Goal: Obtain resource: Download file/media

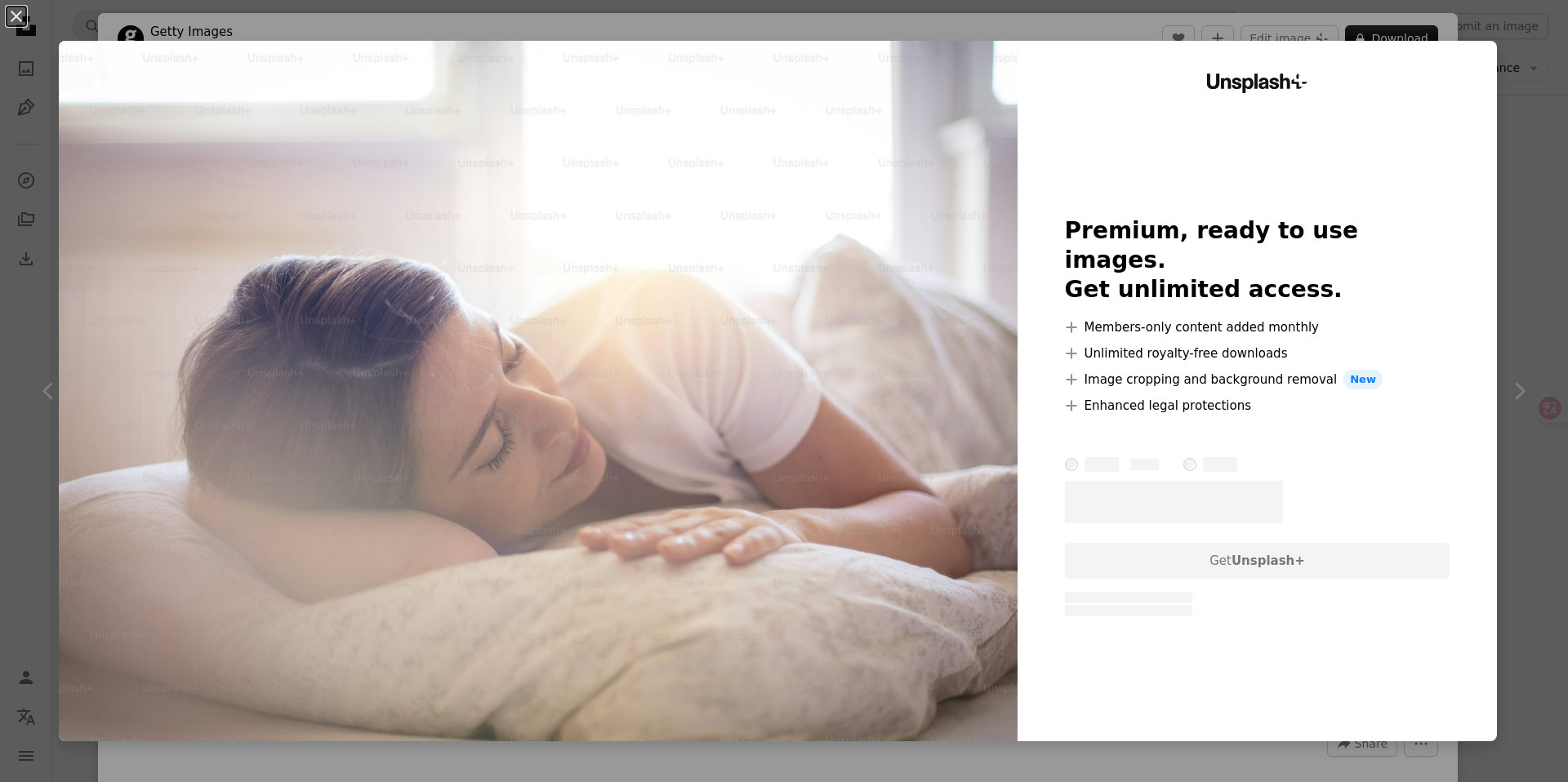
scroll to position [1, 0]
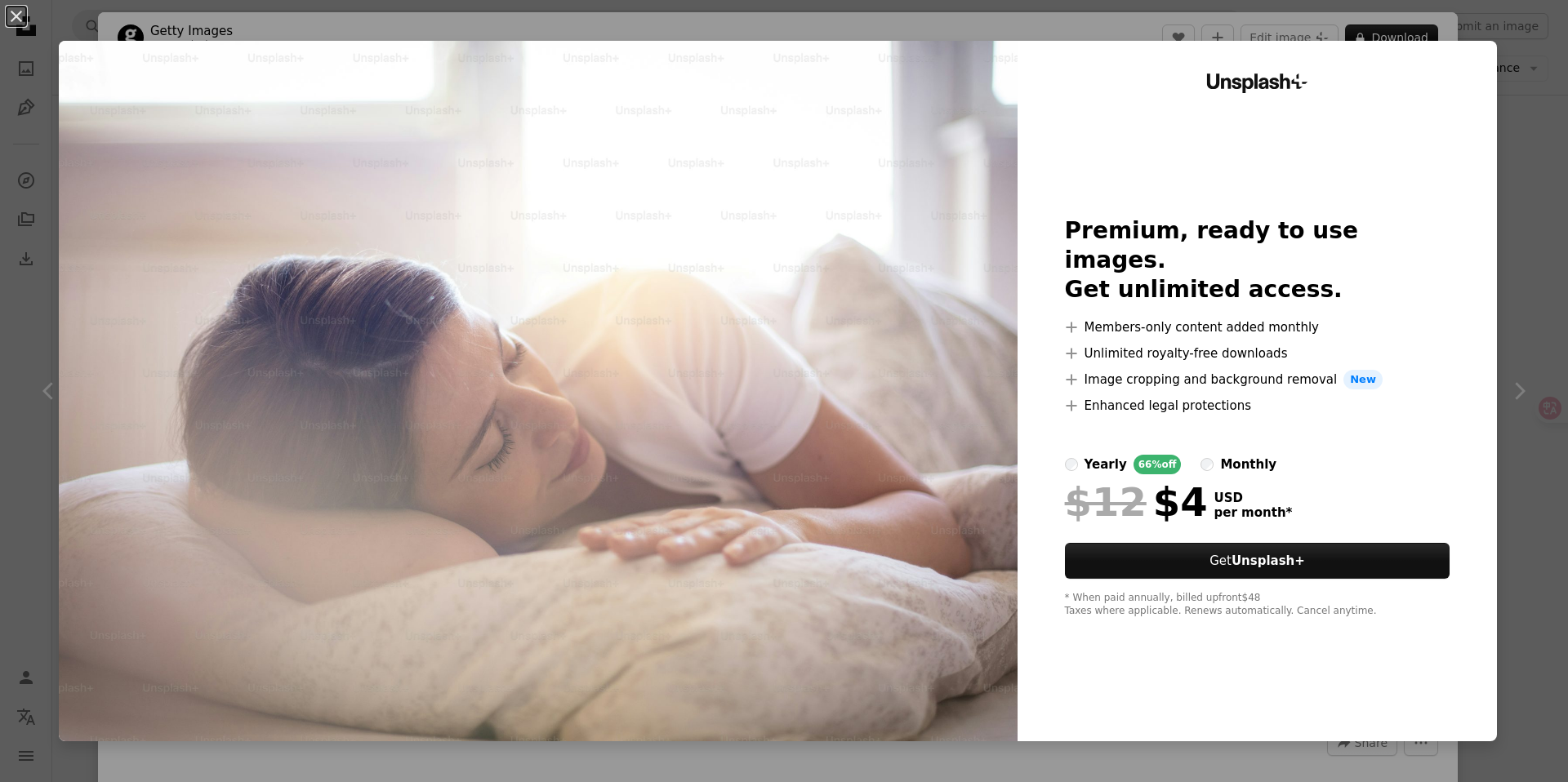
click at [1385, 81] on div "Unsplash+ Premium, ready to use images. Get unlimited access. A plus sign Membe…" at bounding box center [1257, 391] width 479 height 700
click at [1366, 23] on div "An X shape Unsplash+ Premium, ready to use images. Get unlimited access. A plus…" at bounding box center [784, 391] width 1568 height 782
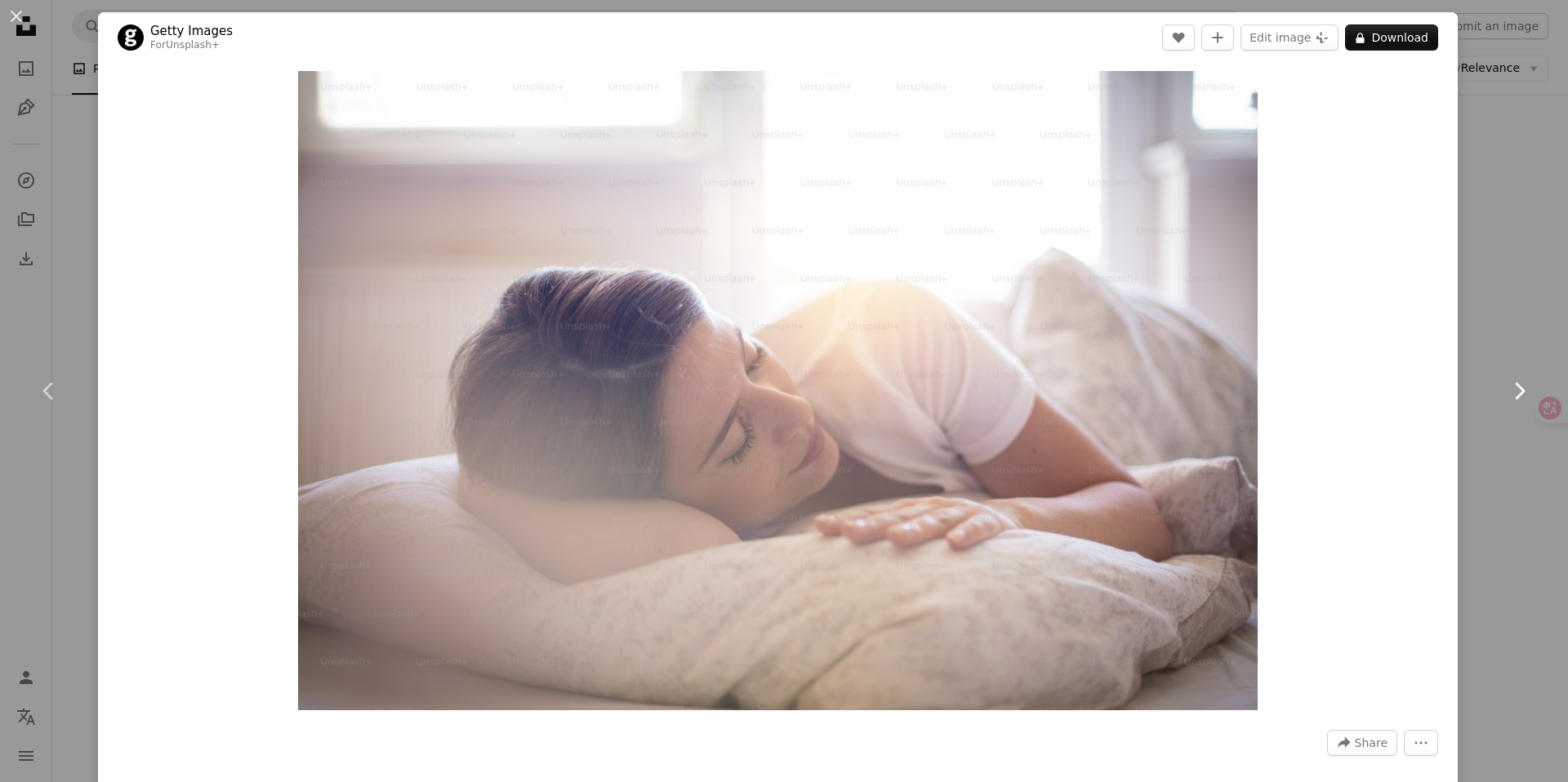
click at [1481, 323] on link "Chevron right" at bounding box center [1519, 391] width 98 height 157
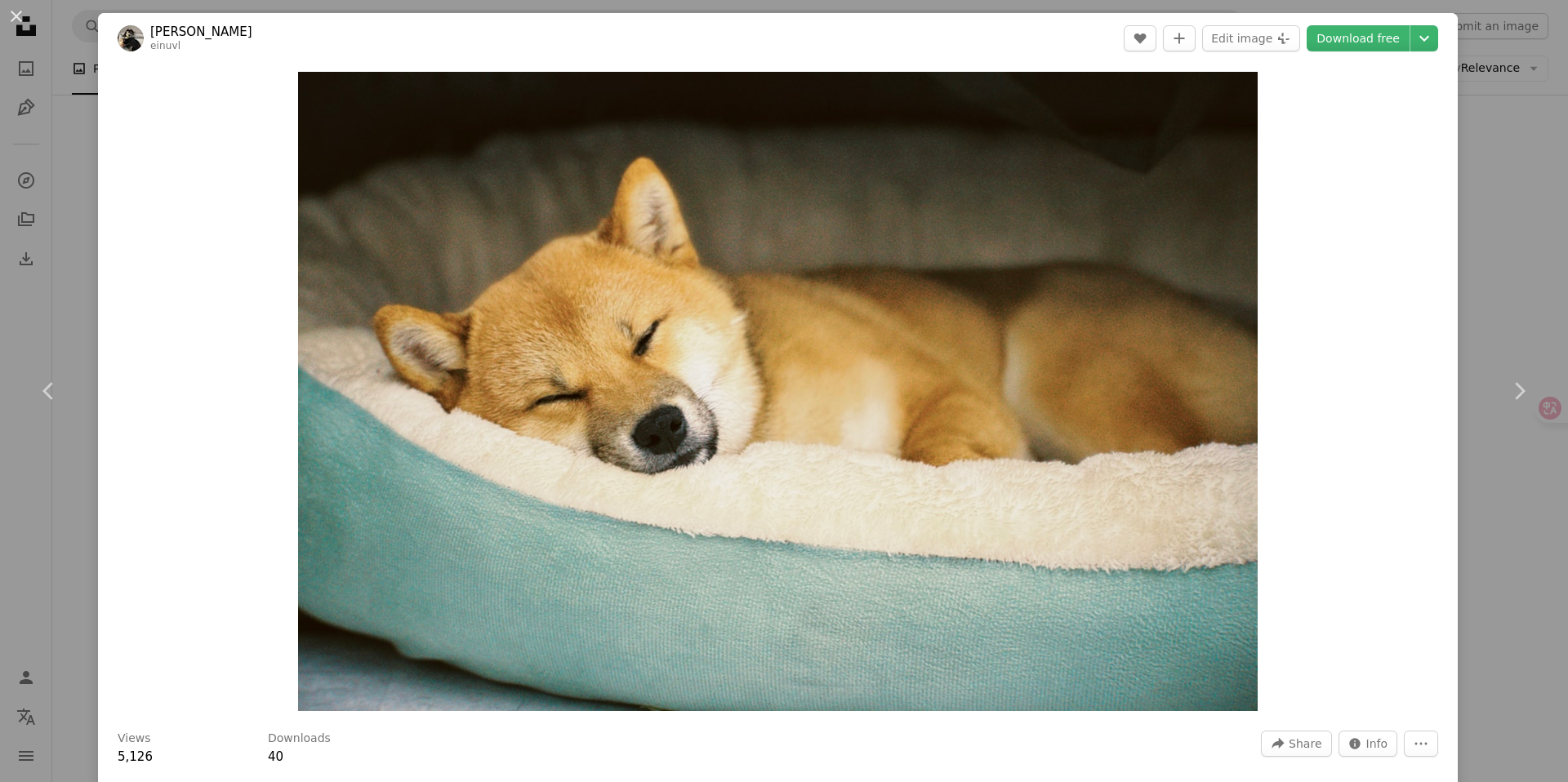
click at [1123, 6] on div "An X shape Chevron left Chevron right [PERSON_NAME] einuvl A heart A plus sign …" at bounding box center [784, 391] width 1568 height 782
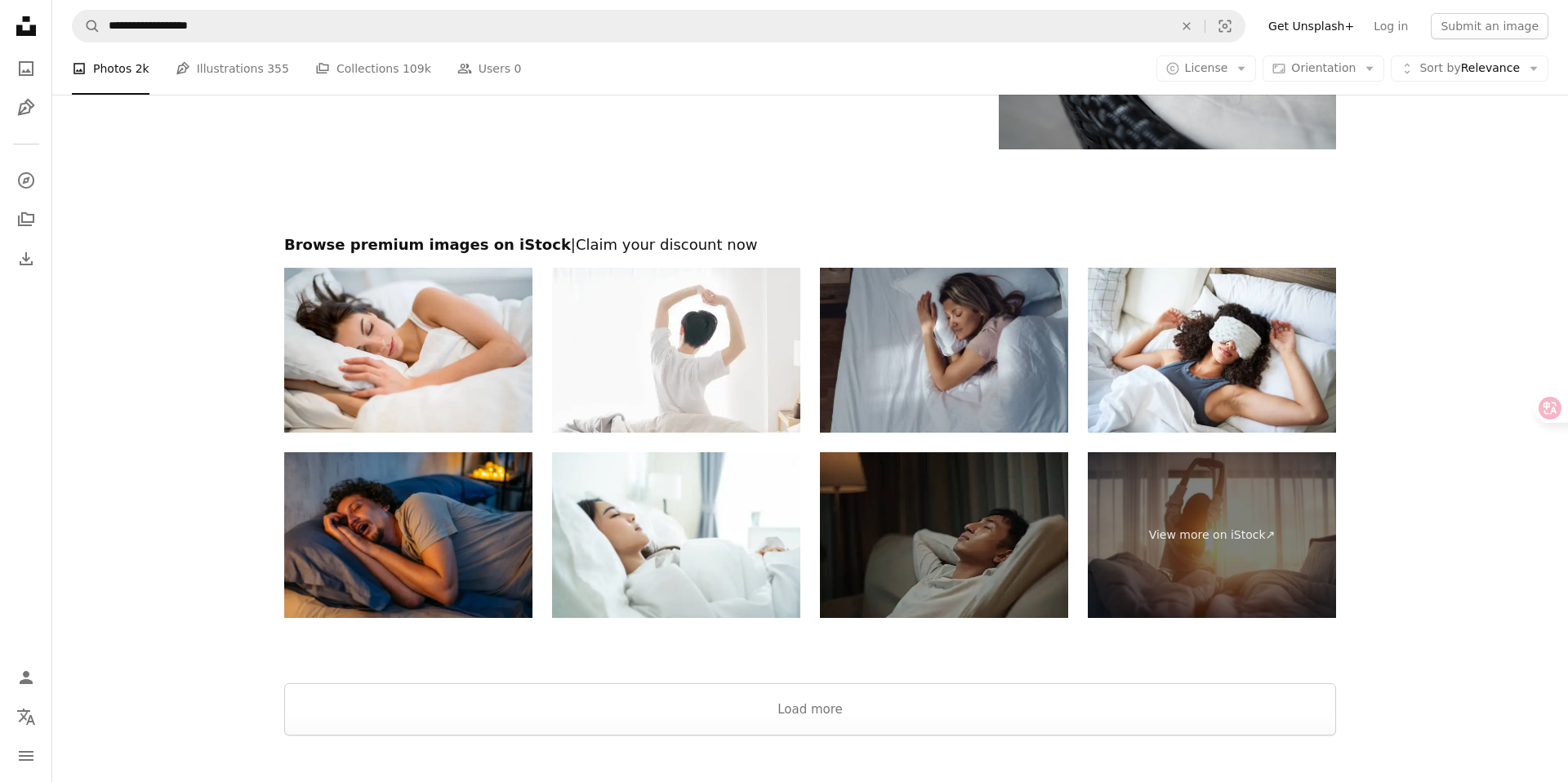
scroll to position [2938, 0]
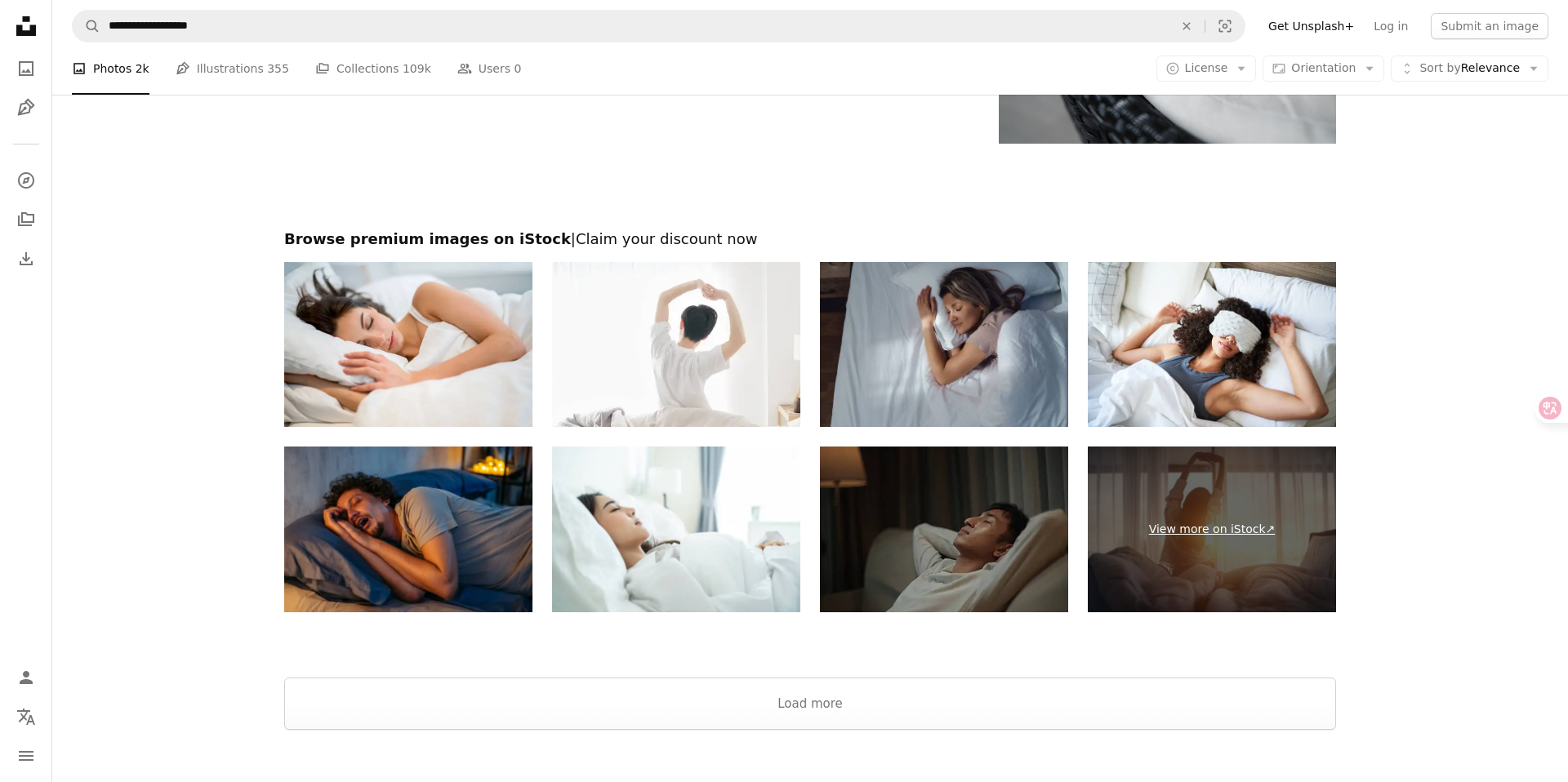
click at [1304, 516] on link "View more on iStock ↗" at bounding box center [1212, 529] width 249 height 166
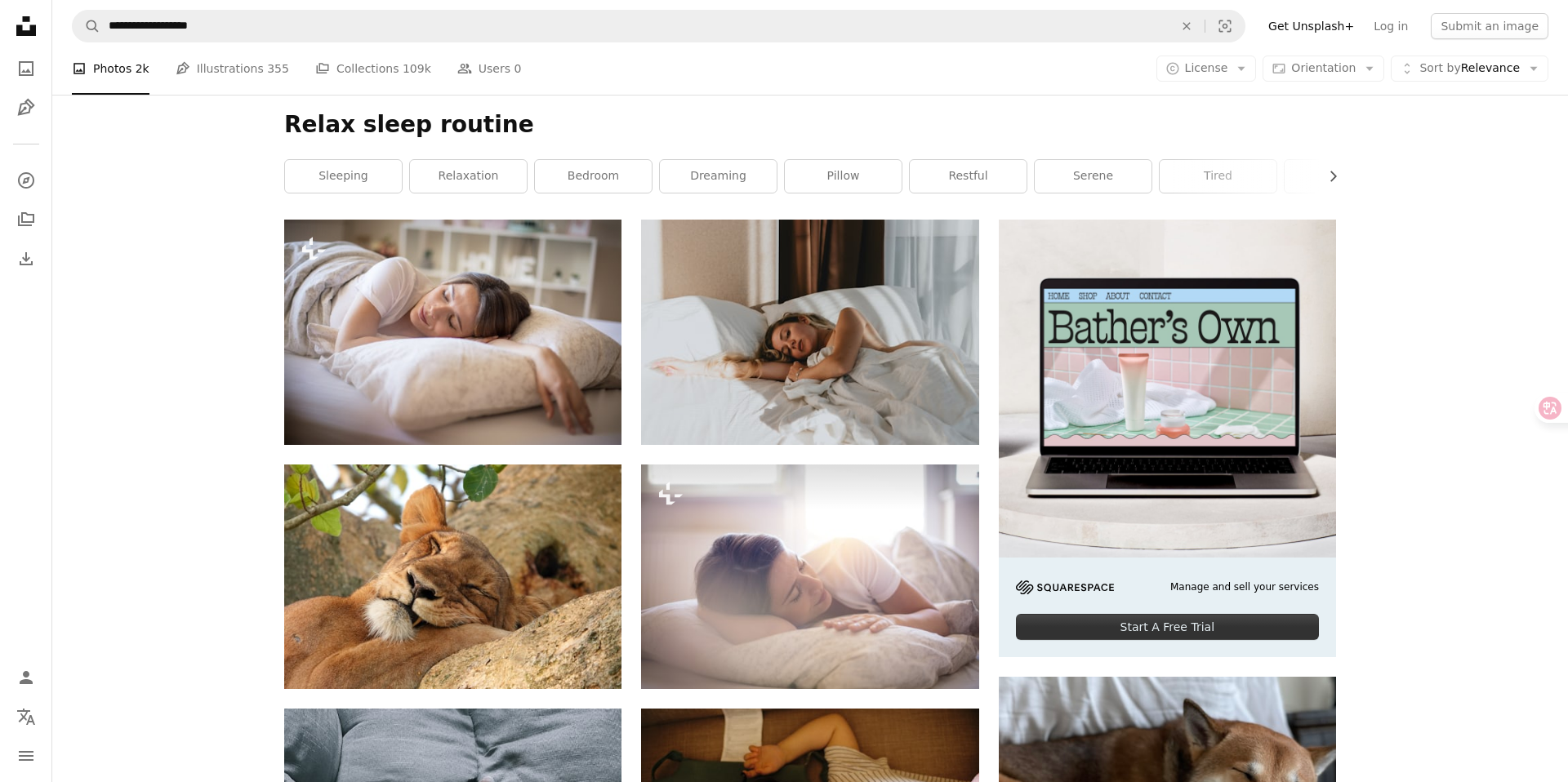
scroll to position [216, 0]
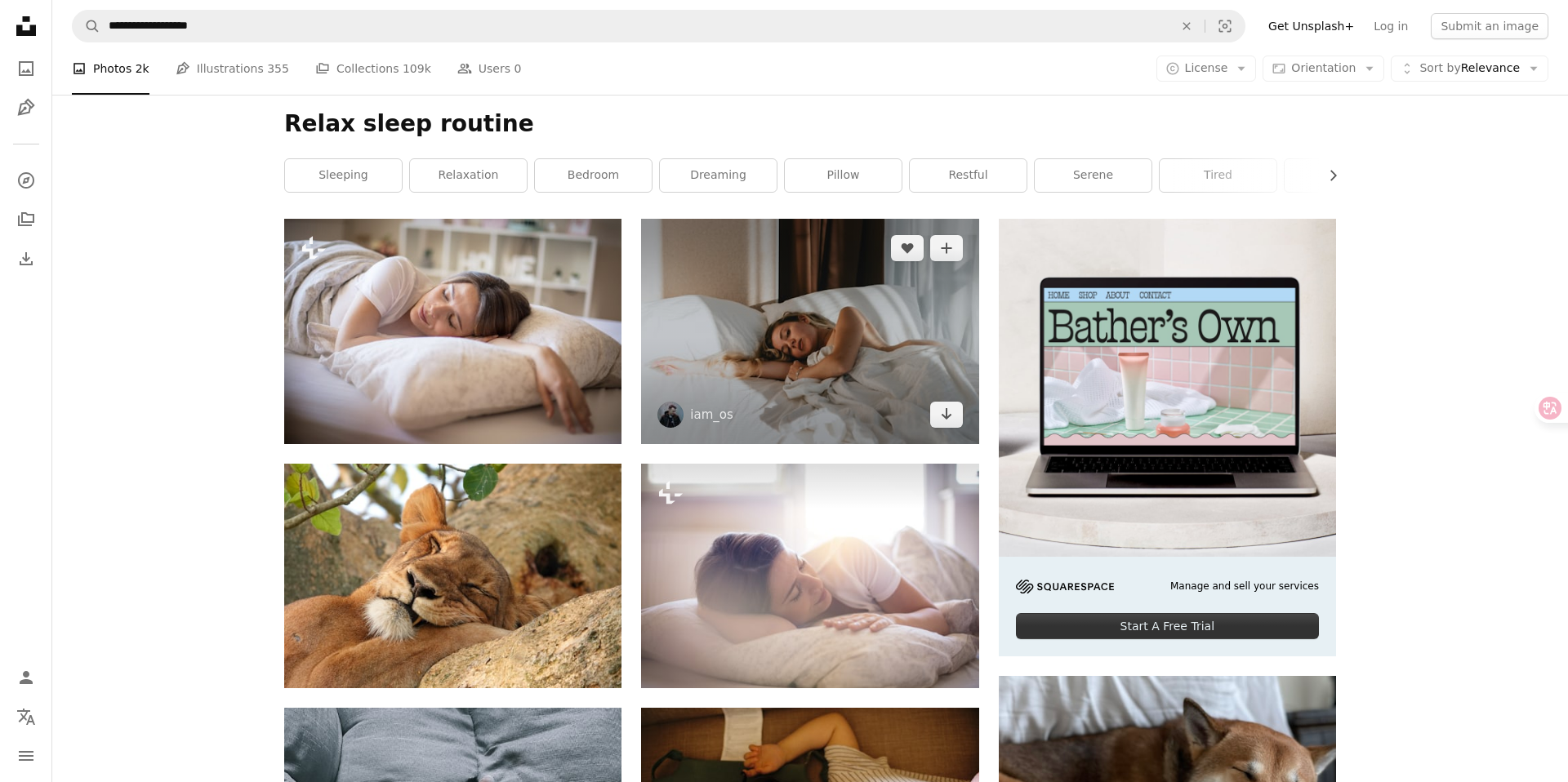
click at [921, 314] on img at bounding box center [810, 331] width 338 height 225
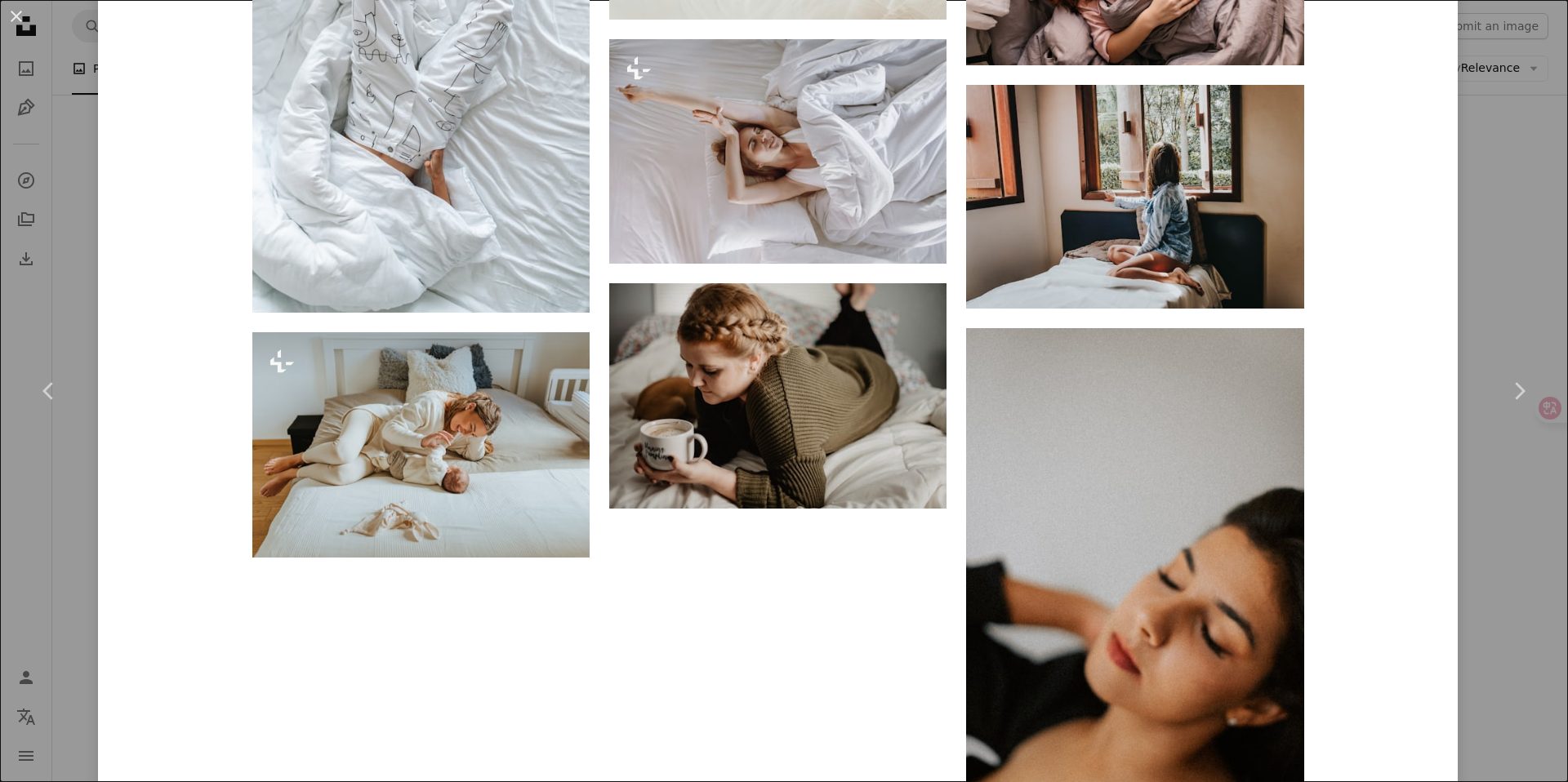
scroll to position [4743, 0]
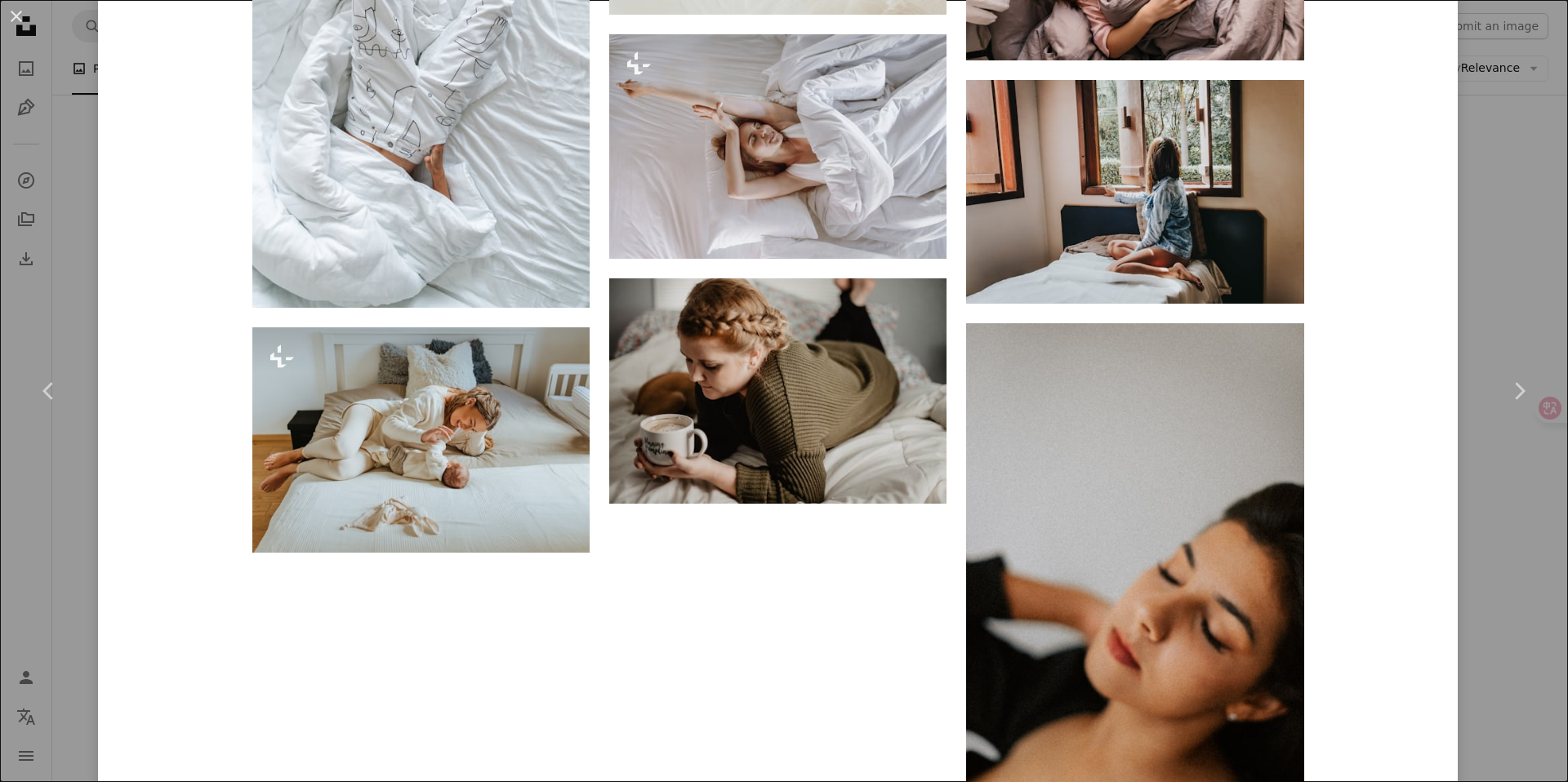
click at [53, 53] on div "An X shape Chevron left Chevron right iam_os iam_os A heart A plus sign Edit im…" at bounding box center [784, 391] width 1568 height 782
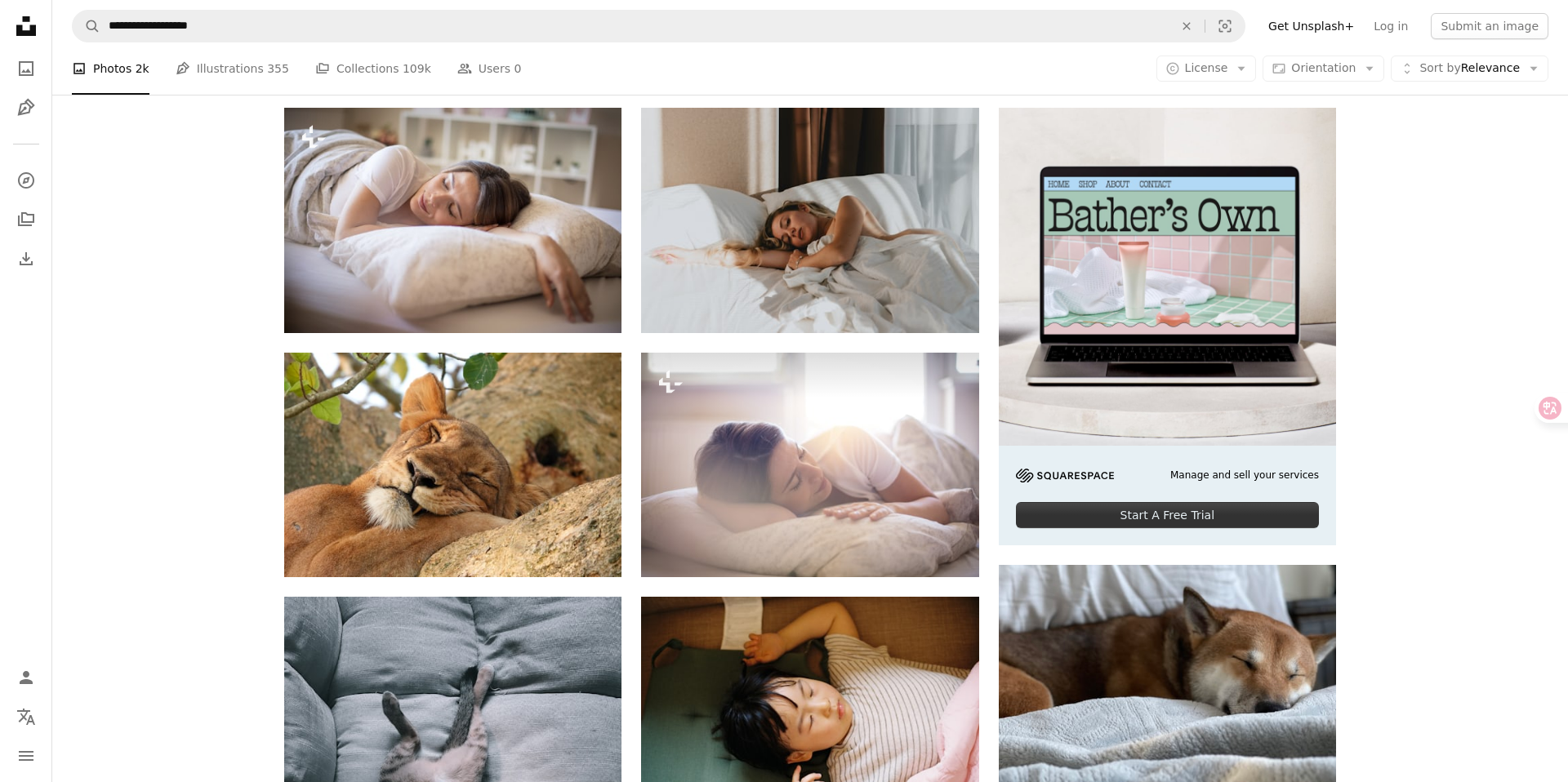
scroll to position [619, 0]
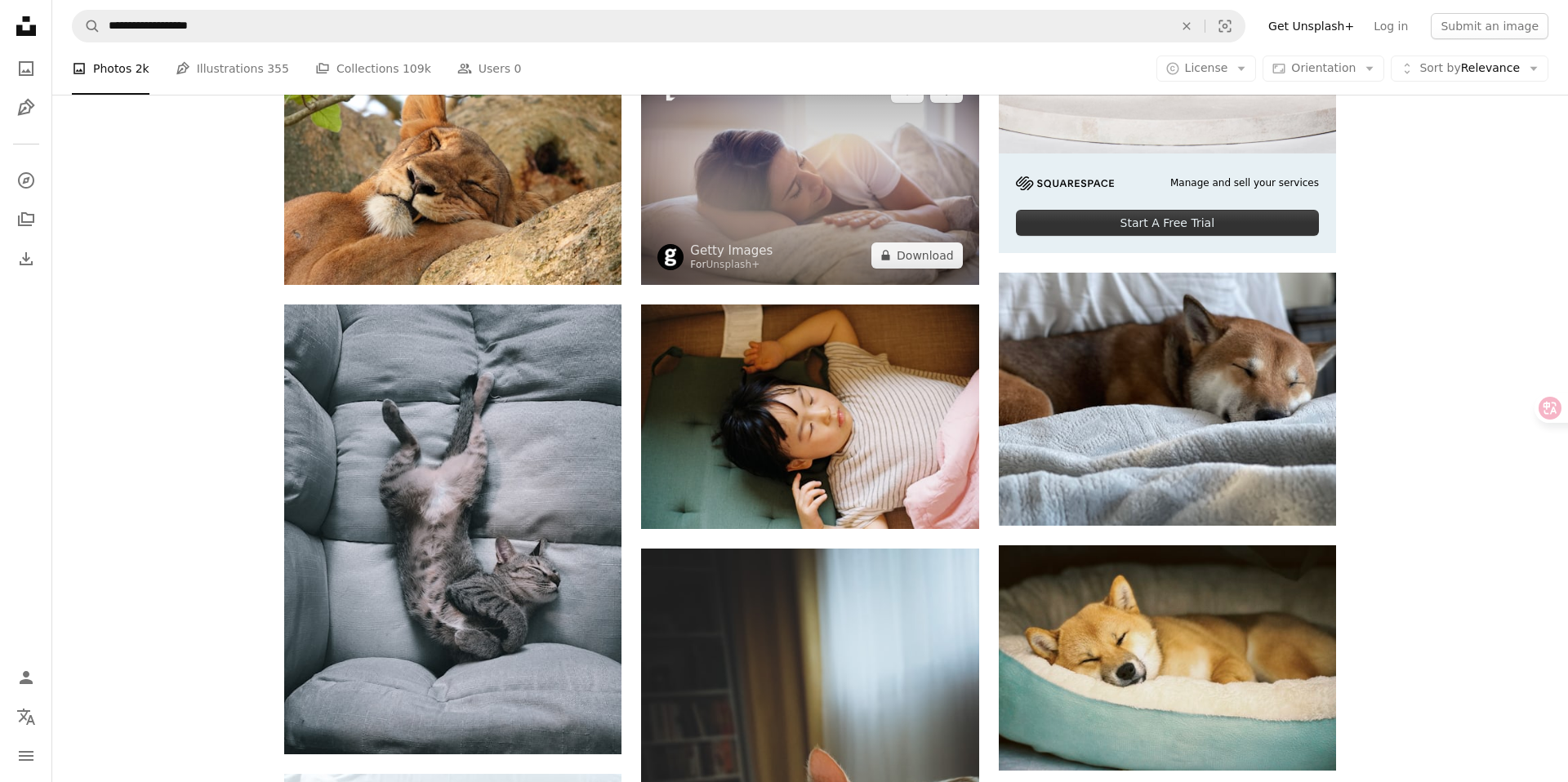
click at [823, 140] on img at bounding box center [810, 173] width 338 height 225
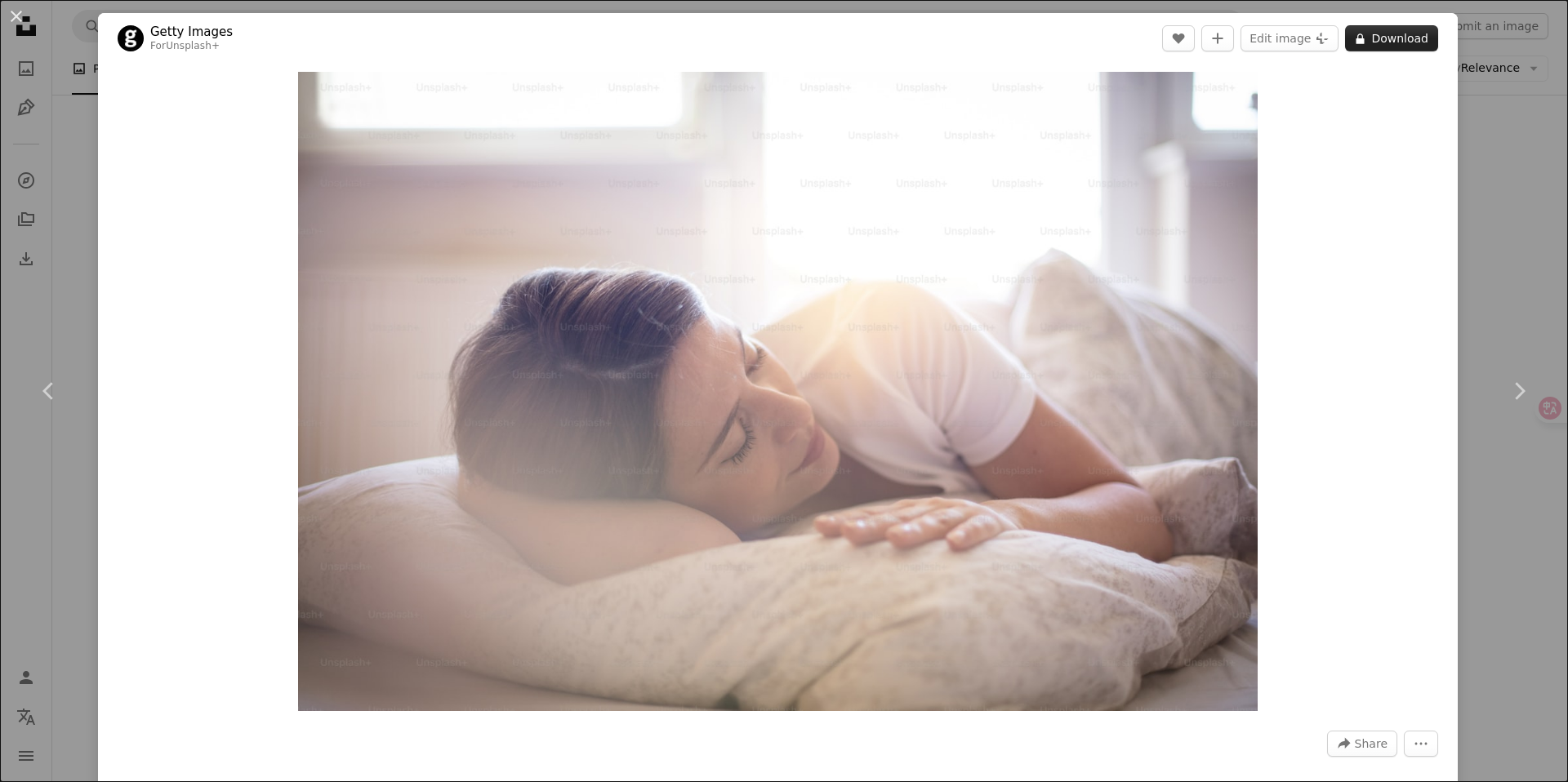
click at [1390, 45] on button "A lock Download" at bounding box center [1392, 38] width 93 height 26
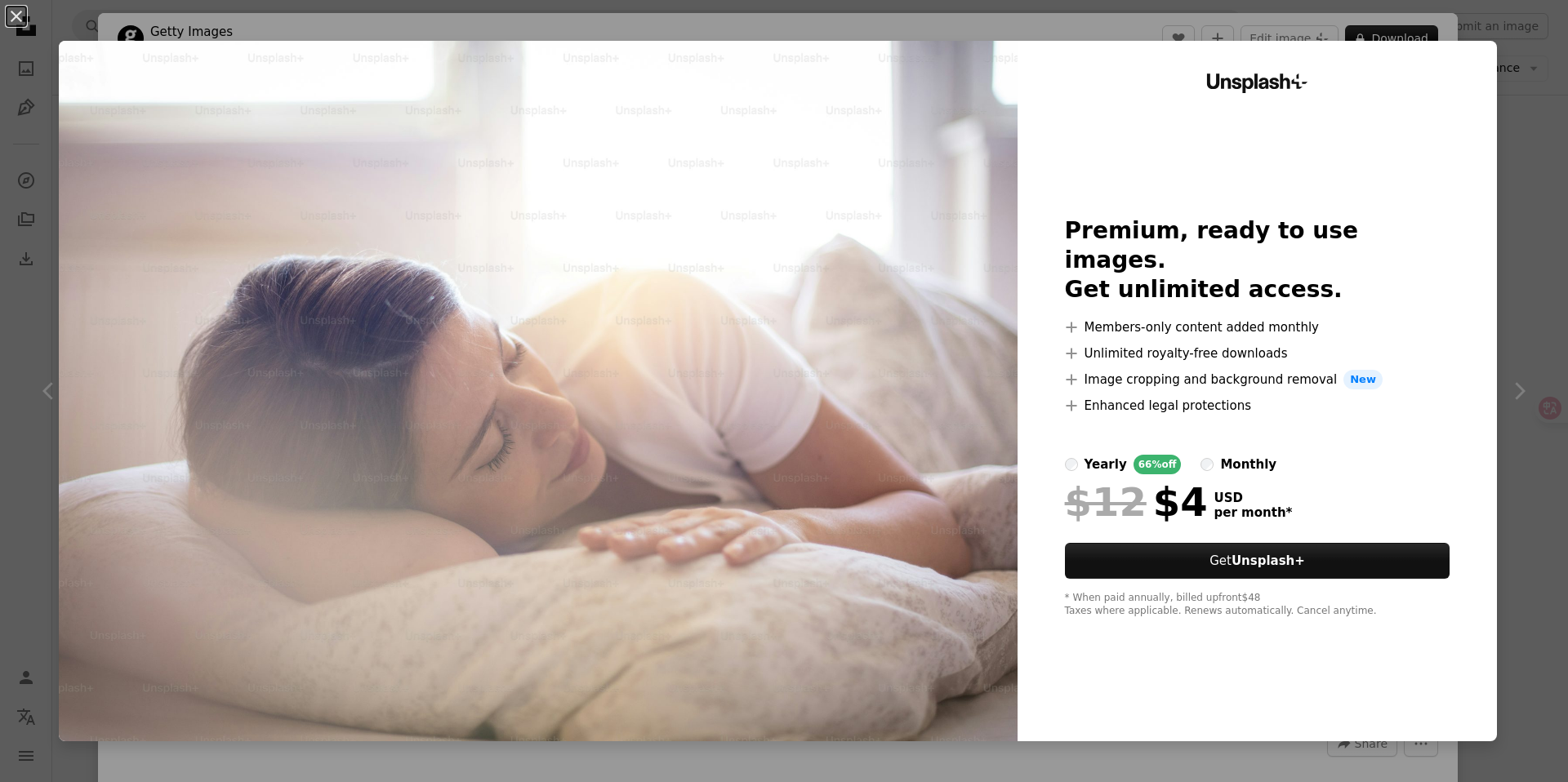
click at [1522, 149] on div "An X shape Unsplash+ Premium, ready to use images. Get unlimited access. A plus…" at bounding box center [784, 391] width 1568 height 782
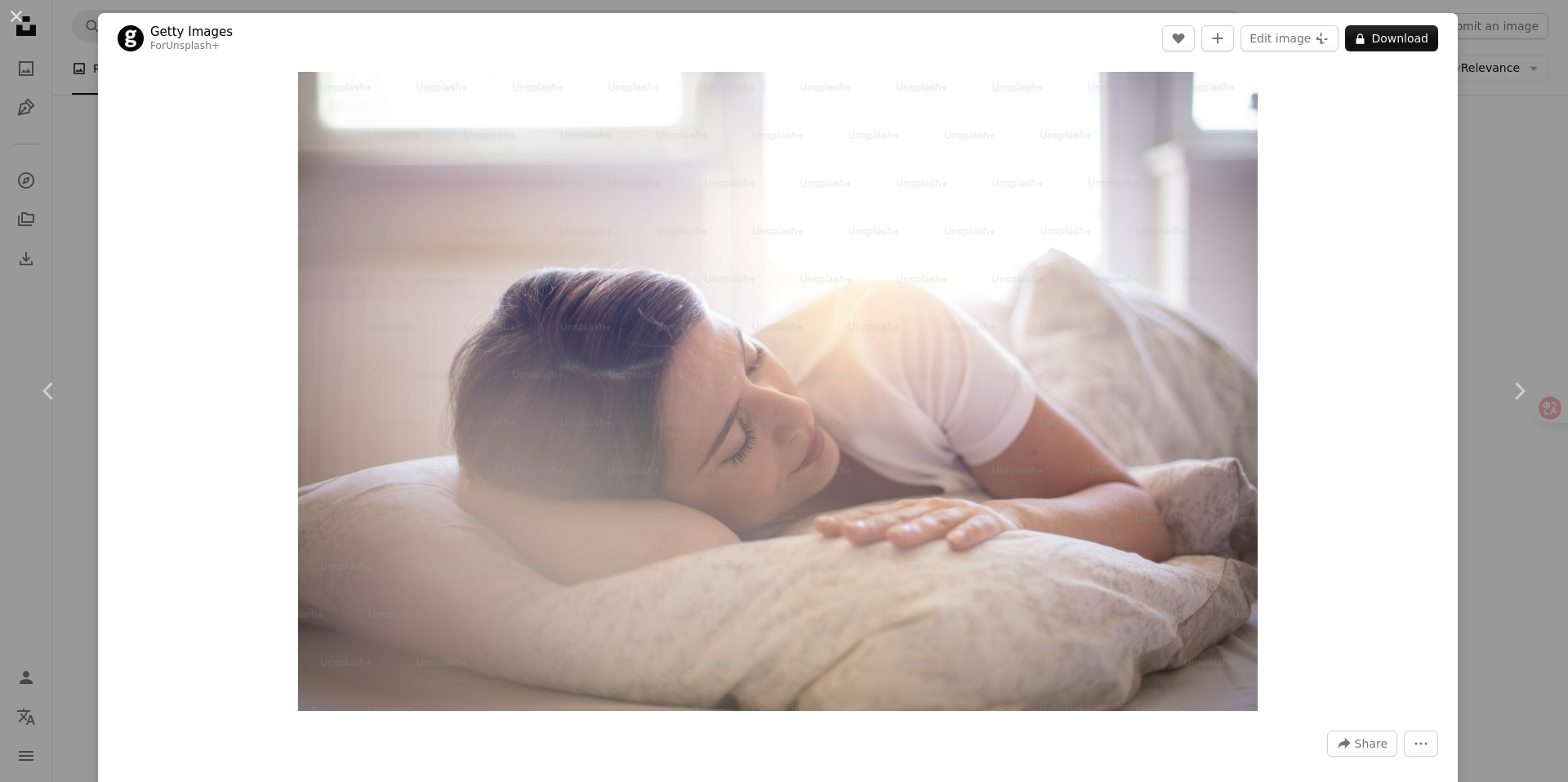
click at [1473, 181] on div "An X shape Chevron left Chevron right Getty Images For Unsplash+ A heart A plus…" at bounding box center [784, 391] width 1568 height 782
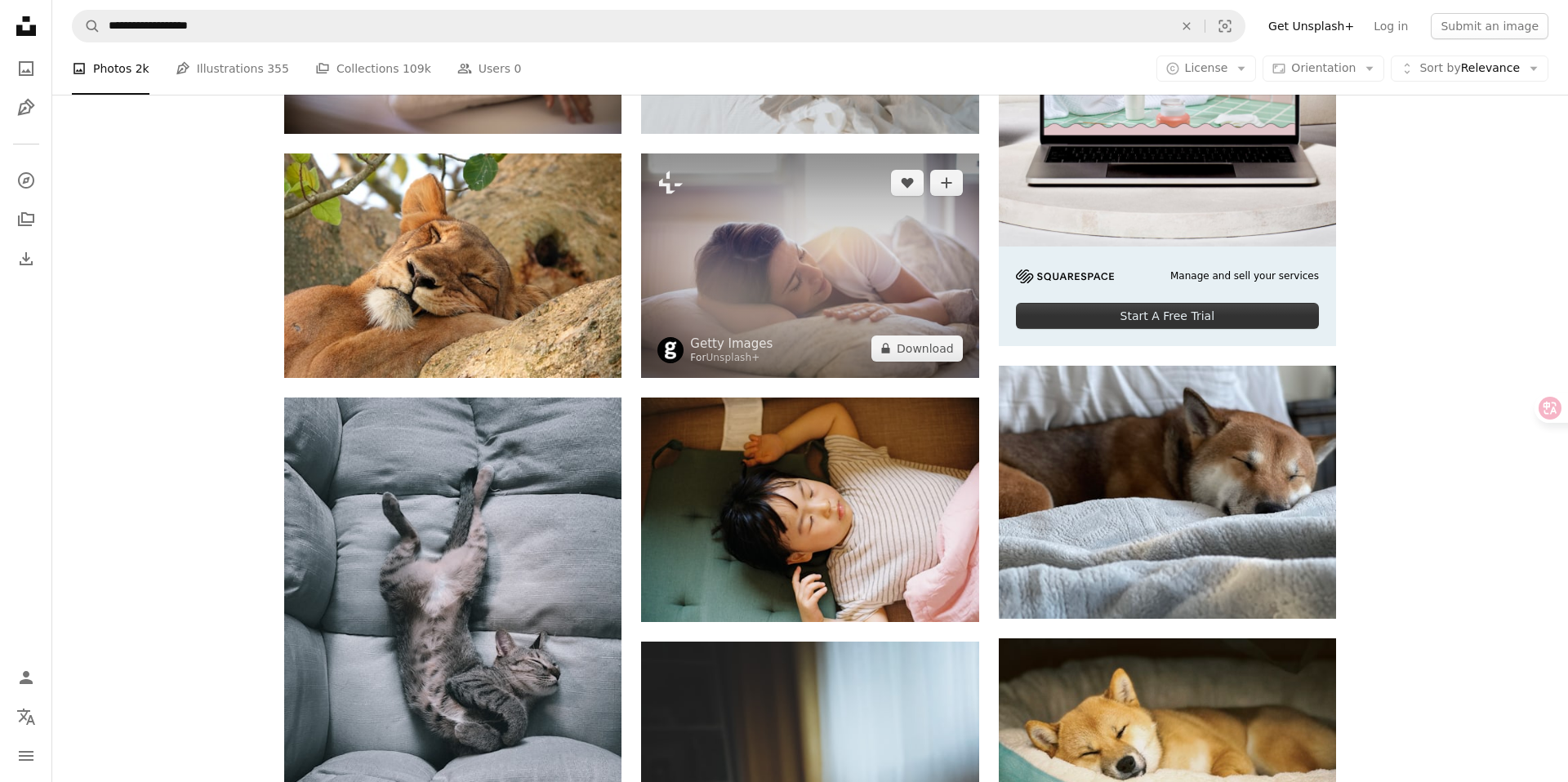
scroll to position [513, 0]
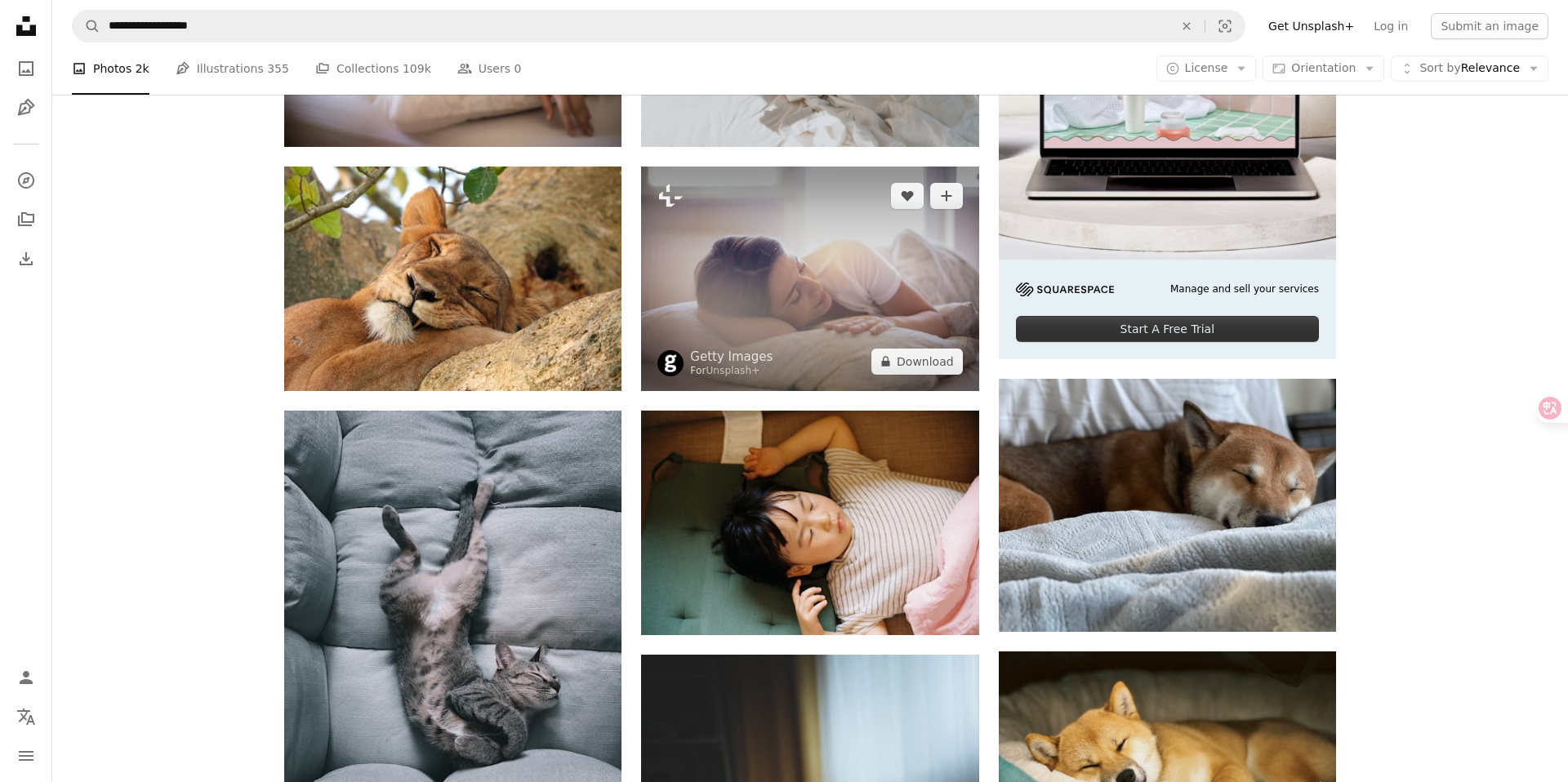
click at [770, 246] on img at bounding box center [810, 279] width 338 height 225
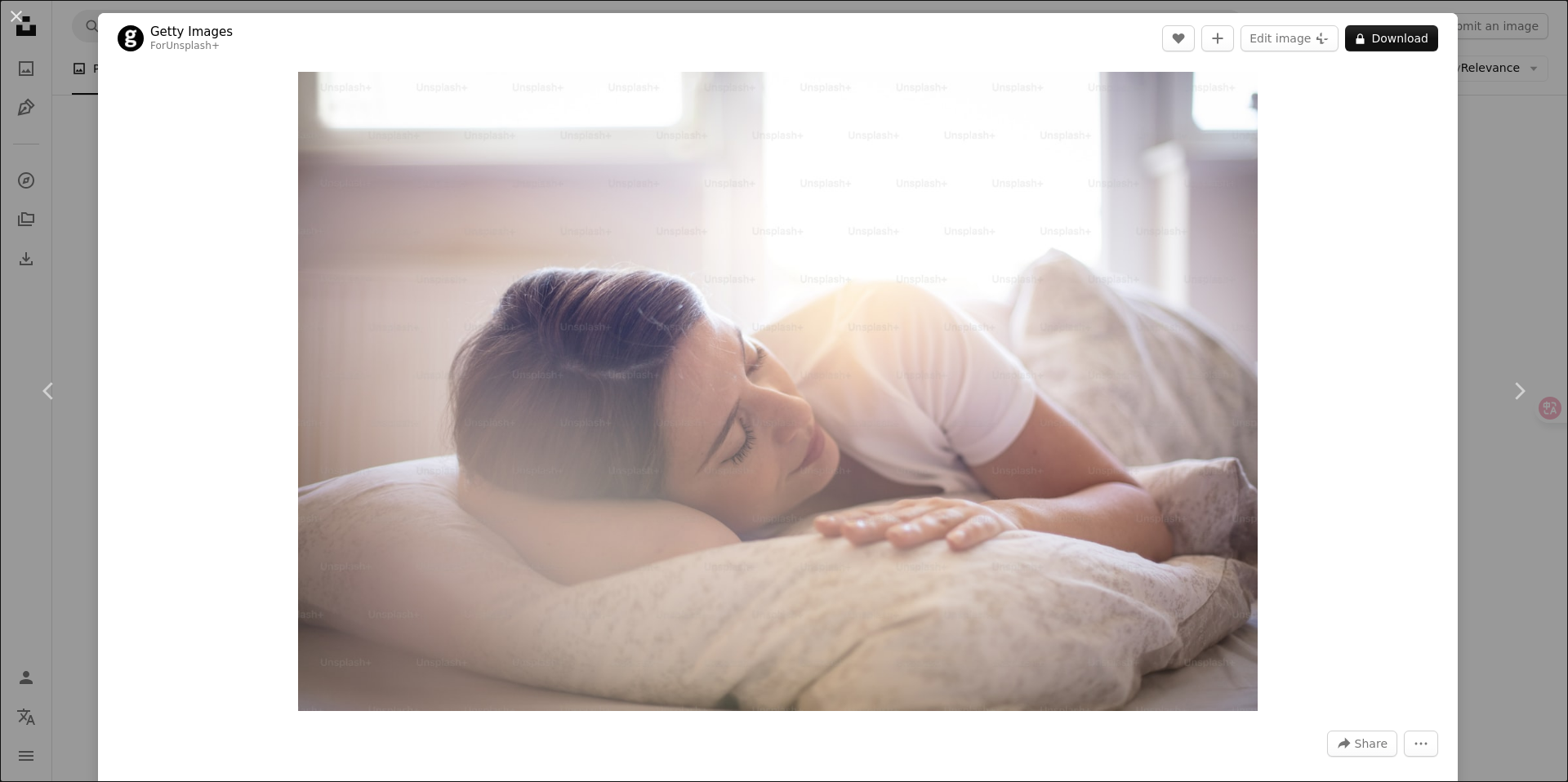
click at [1536, 212] on div "An X shape Chevron left Chevron right Getty Images For Unsplash+ A heart A plus…" at bounding box center [784, 391] width 1568 height 782
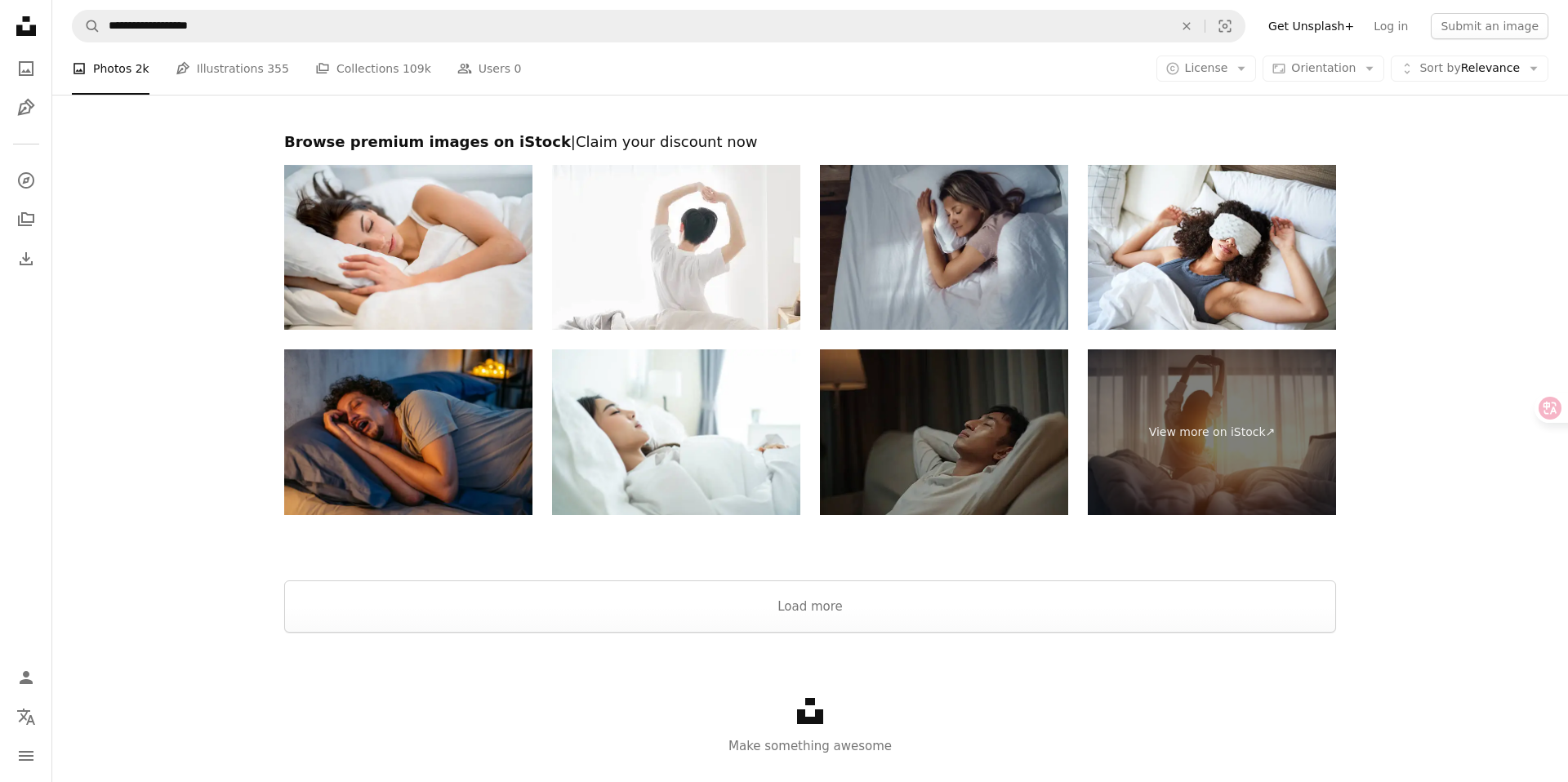
scroll to position [3074, 0]
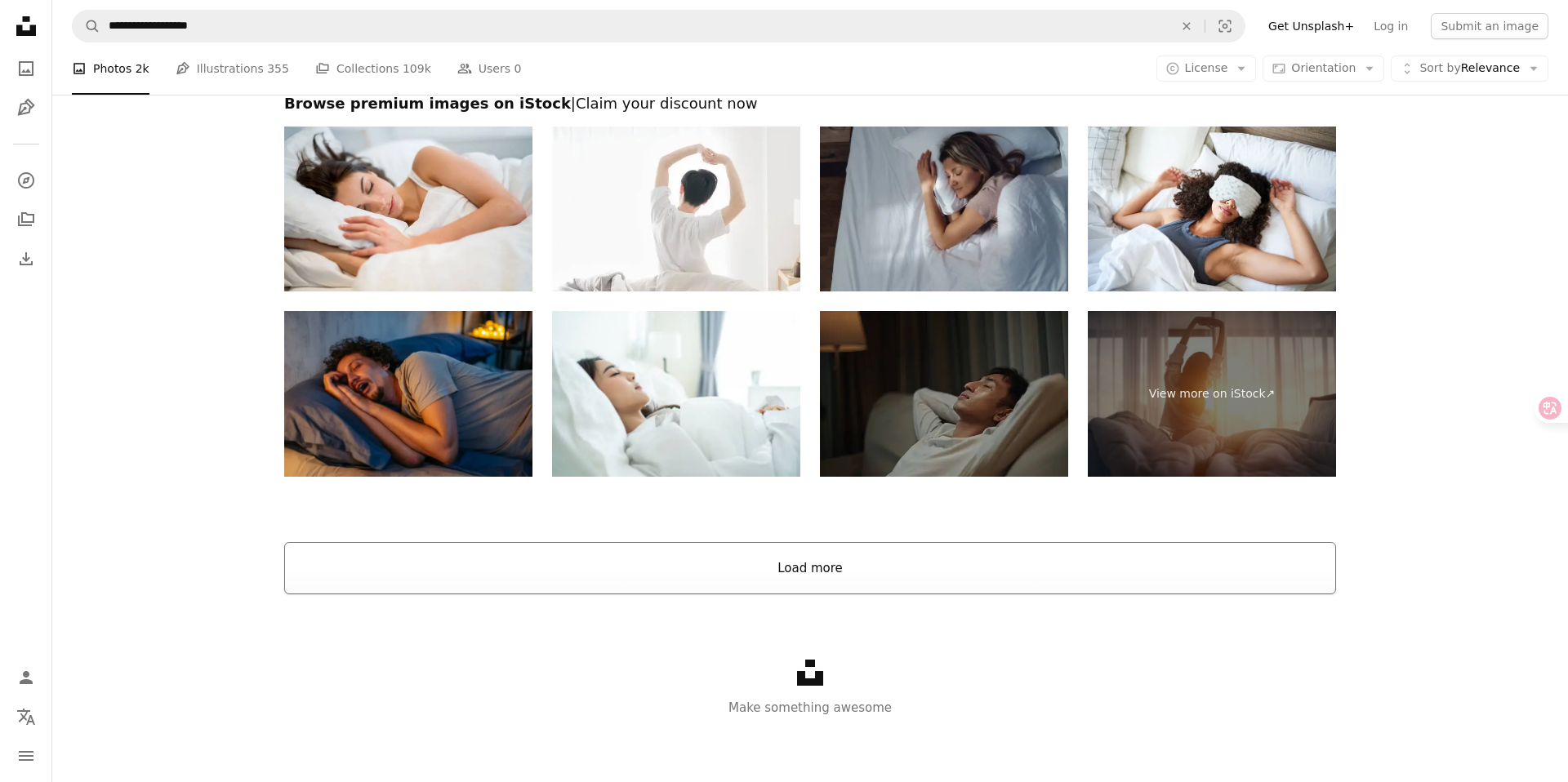
click at [786, 565] on button "Load more" at bounding box center [810, 568] width 1052 height 53
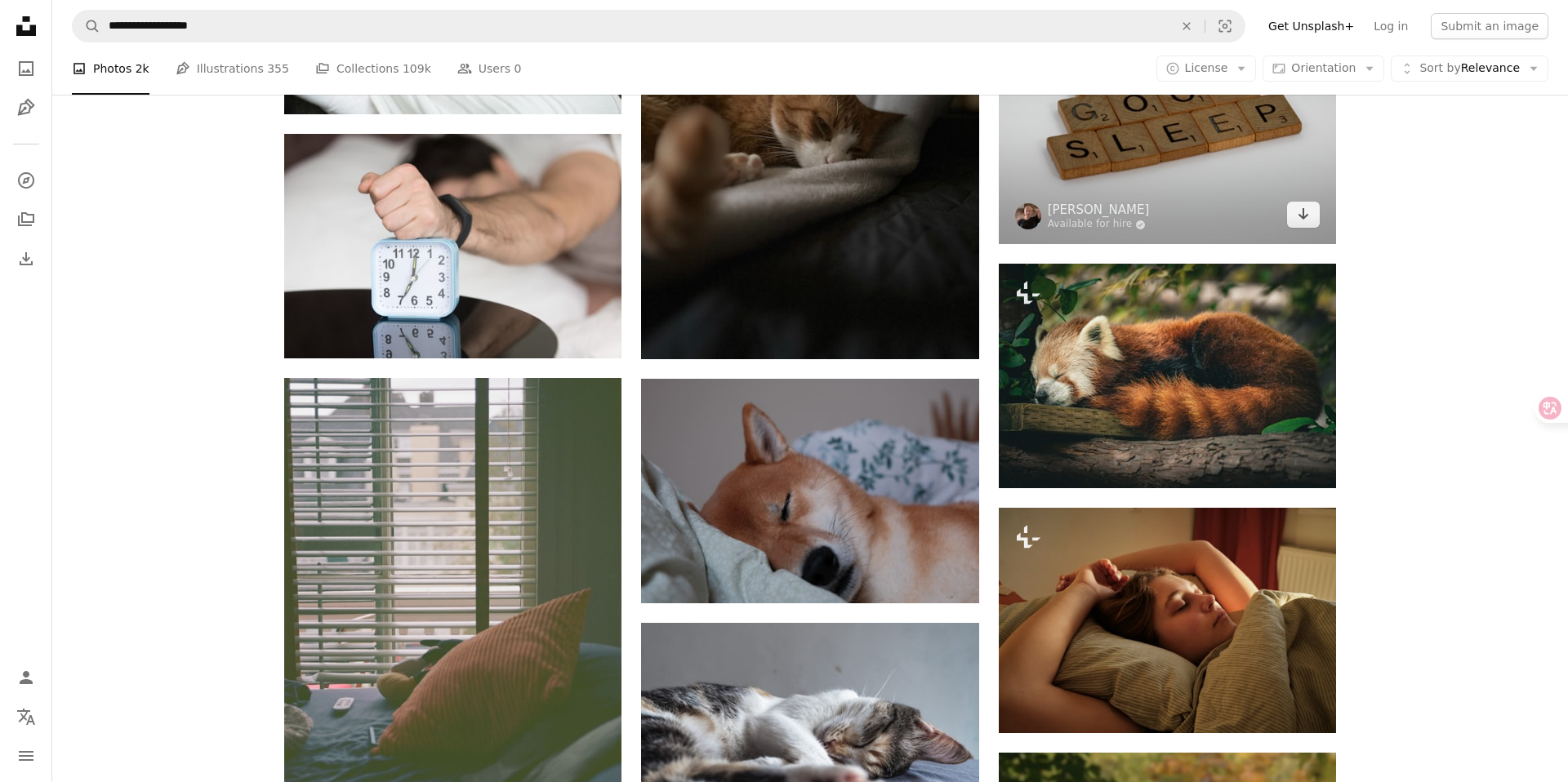
scroll to position [5571, 0]
